Goal: Task Accomplishment & Management: Use online tool/utility

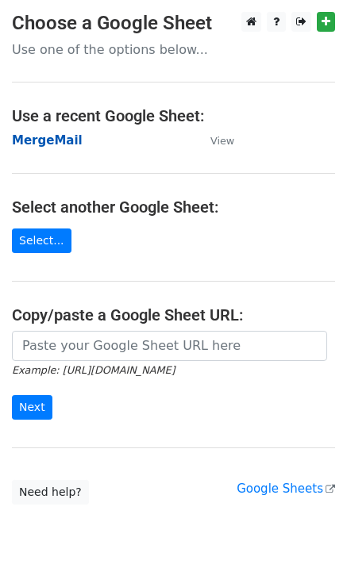
click at [44, 141] on strong "MergeMail" at bounding box center [47, 140] width 71 height 14
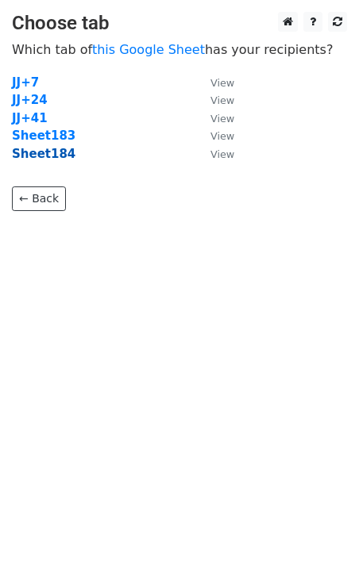
click at [48, 158] on strong "Sheet184" at bounding box center [43, 154] width 63 height 14
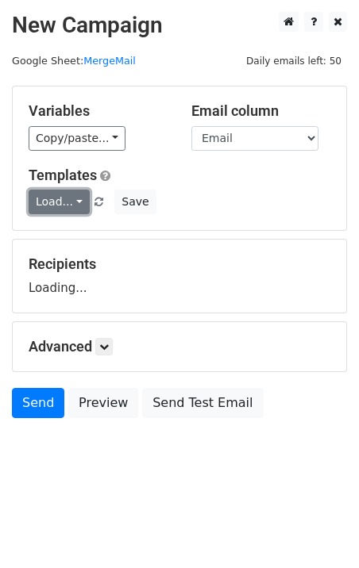
click at [52, 203] on link "Load..." at bounding box center [59, 202] width 61 height 25
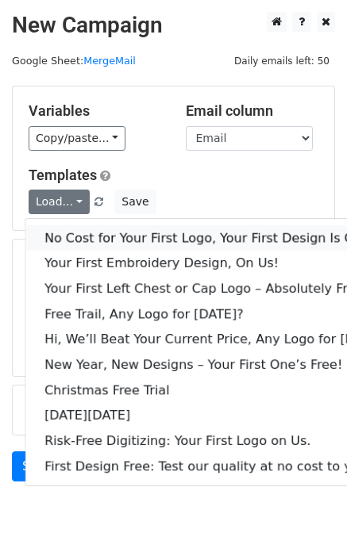
click at [109, 235] on link "No Cost for Your First Logo, Your First Design Is On Us!" at bounding box center [216, 237] width 383 height 25
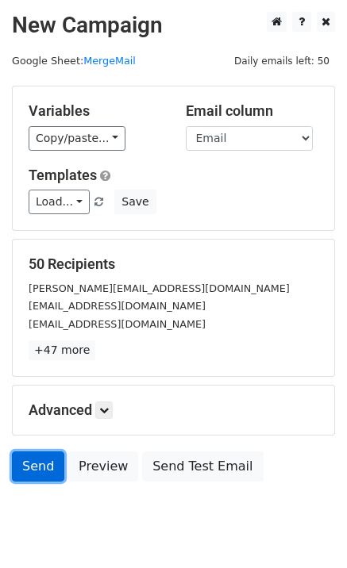
click at [37, 463] on link "Send" at bounding box center [38, 466] width 52 height 30
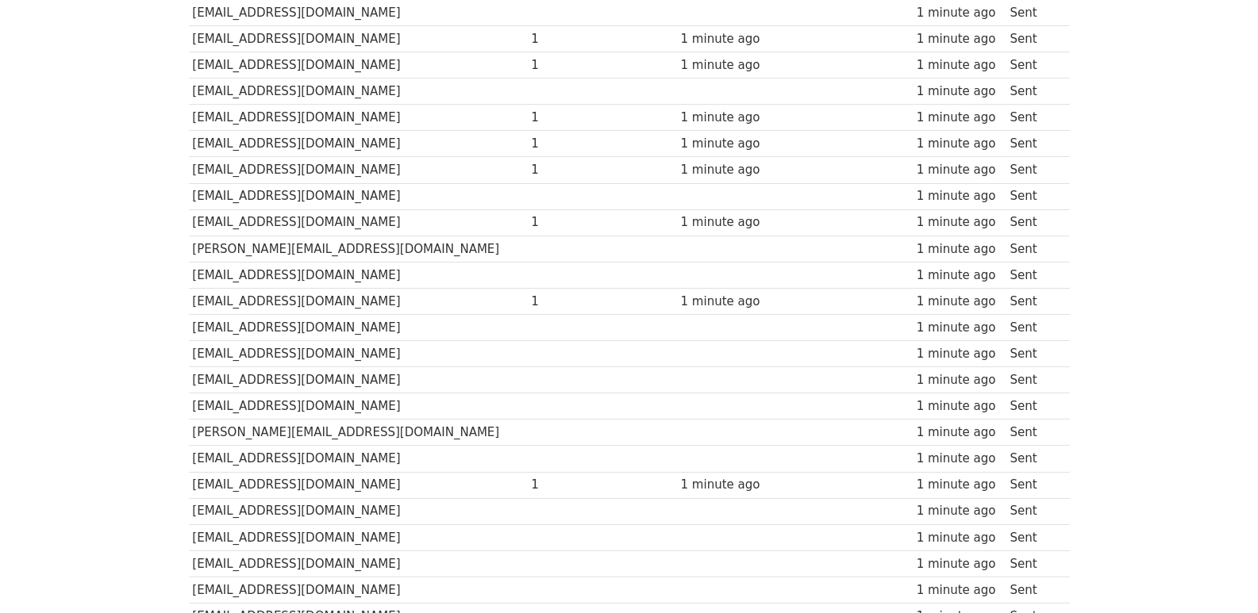
scroll to position [1104, 0]
